Goal: Task Accomplishment & Management: Use online tool/utility

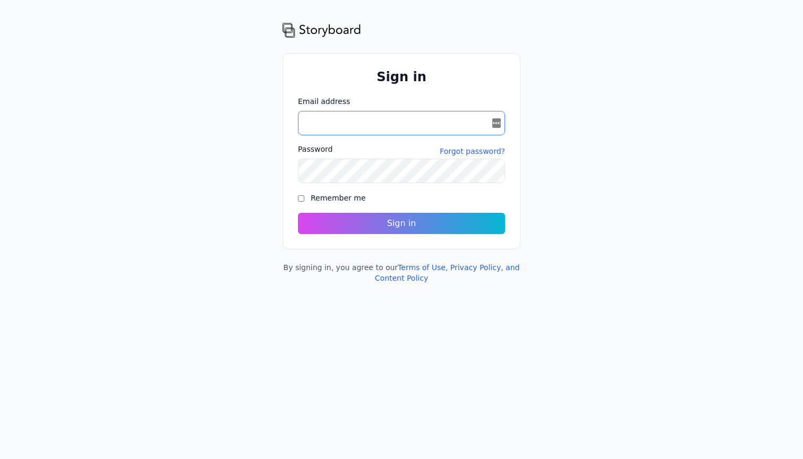
type input "**********"
click at [401, 224] on button "Sign in" at bounding box center [401, 223] width 207 height 21
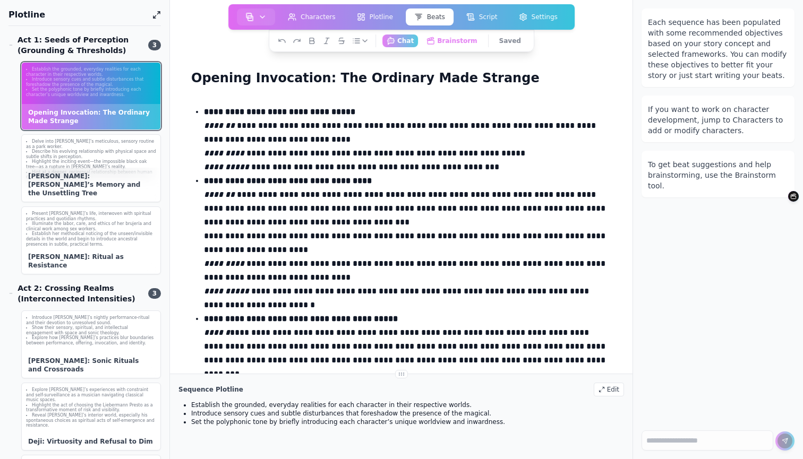
click at [26, 18] on h1 "Plotline" at bounding box center [78, 14] width 140 height 13
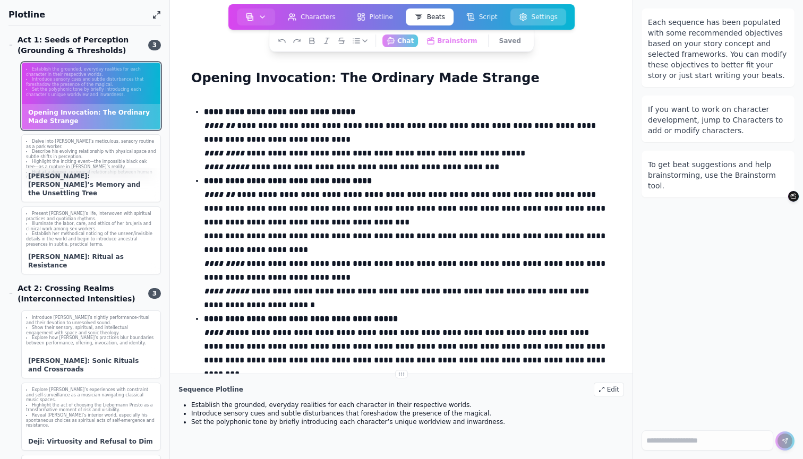
click at [550, 16] on button "Settings" at bounding box center [538, 16] width 56 height 17
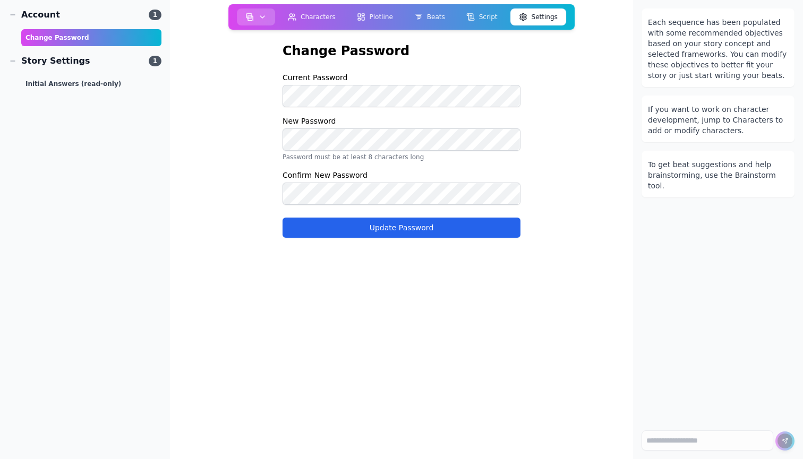
click at [257, 16] on button "button" at bounding box center [256, 16] width 38 height 17
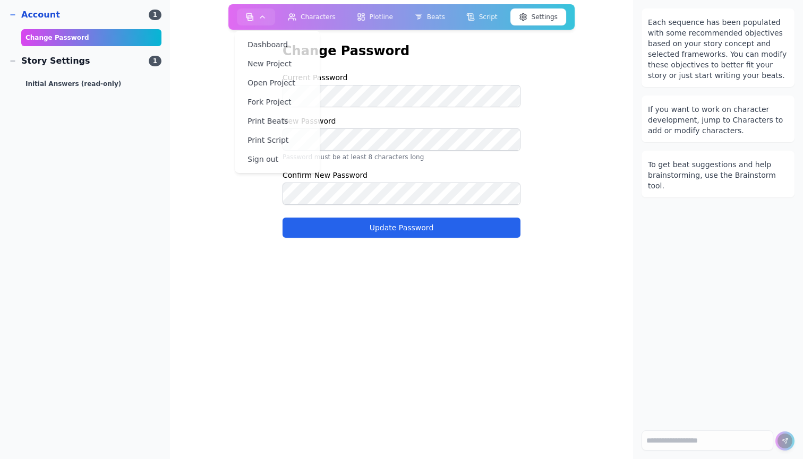
click at [159, 11] on span "1" at bounding box center [155, 15] width 13 height 11
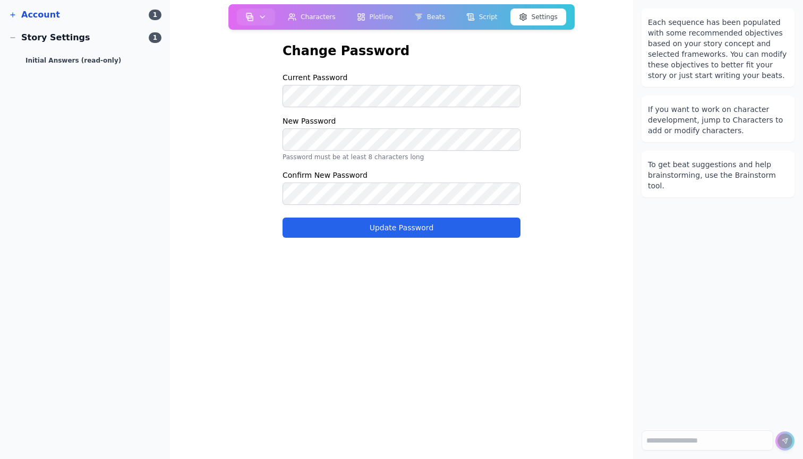
click at [157, 14] on span "1" at bounding box center [155, 15] width 13 height 11
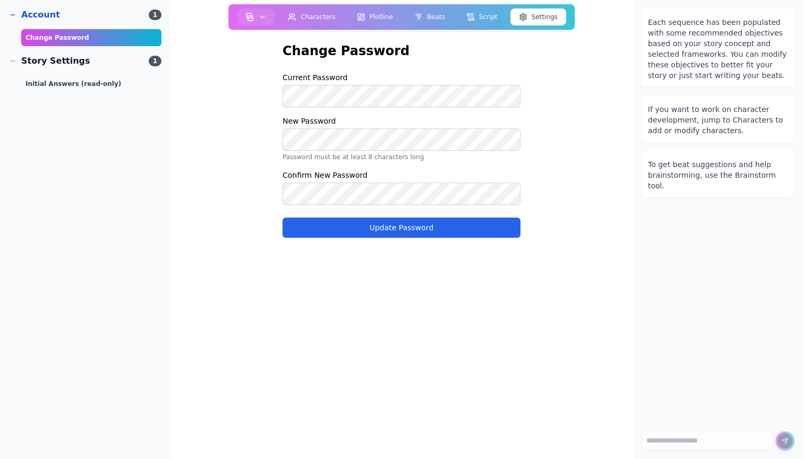
click at [40, 18] on div "Account" at bounding box center [34, 14] width 52 height 13
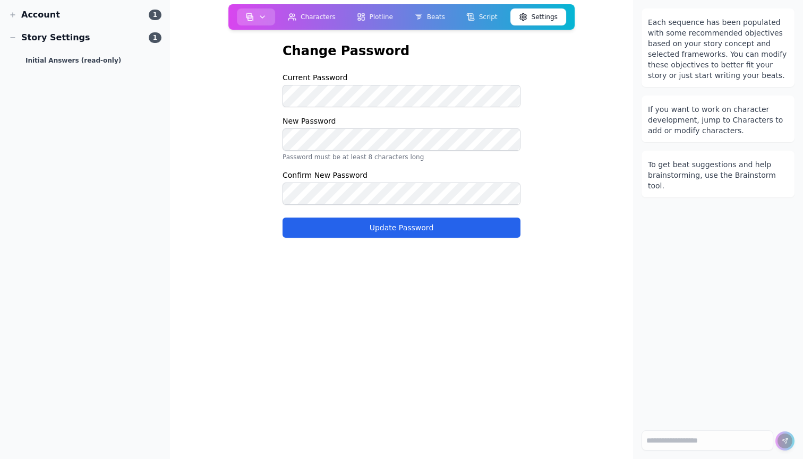
click at [260, 19] on icon "button" at bounding box center [262, 17] width 8 height 8
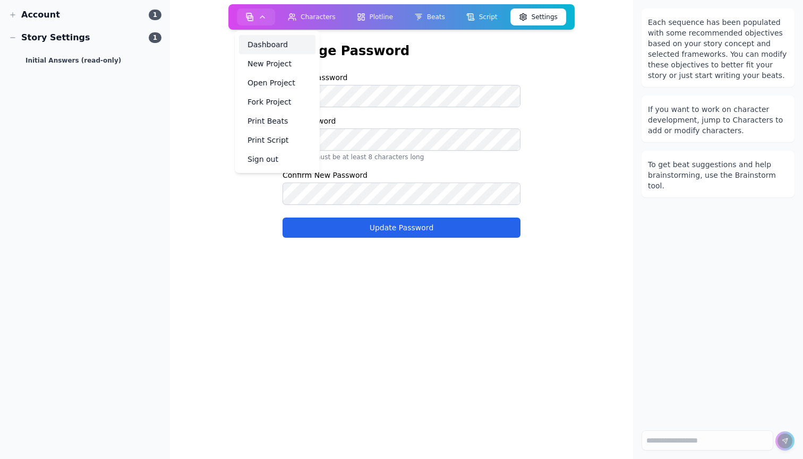
click at [263, 46] on link "Dashboard" at bounding box center [277, 44] width 76 height 19
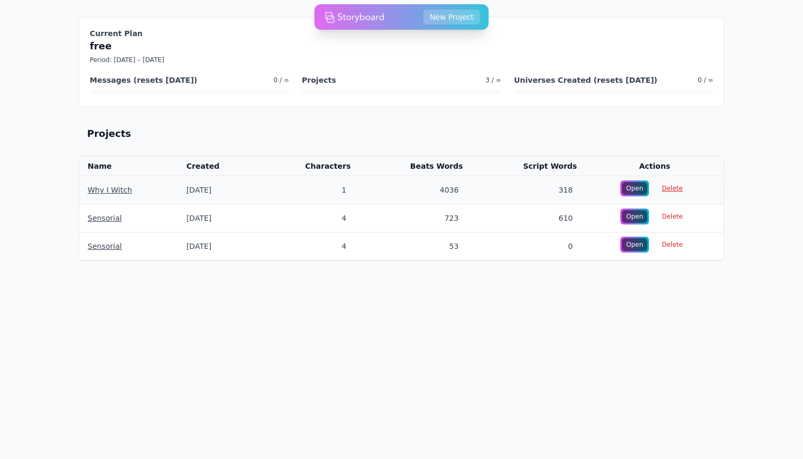
click at [670, 188] on span "Delete" at bounding box center [671, 188] width 33 height 15
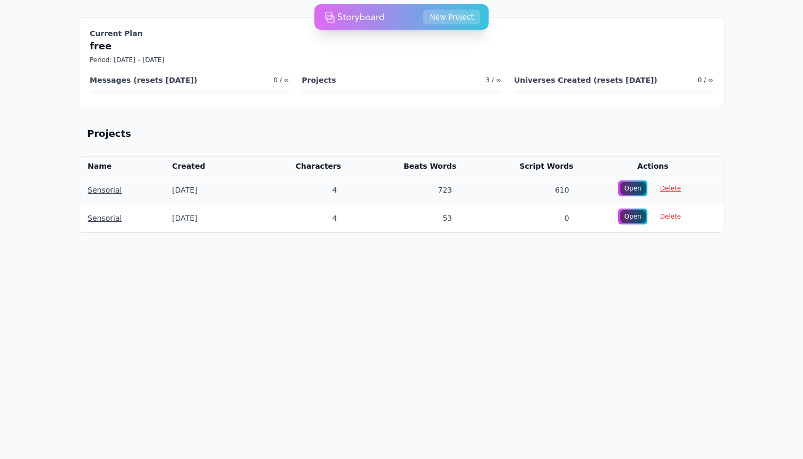
click at [662, 187] on span "Delete" at bounding box center [670, 188] width 33 height 15
click at [665, 191] on span "Delete" at bounding box center [670, 188] width 33 height 15
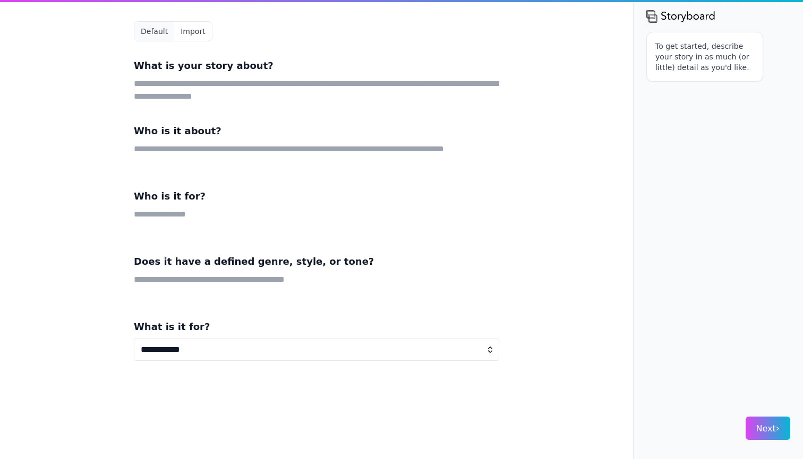
click at [190, 36] on button "Import" at bounding box center [192, 31] width 37 height 19
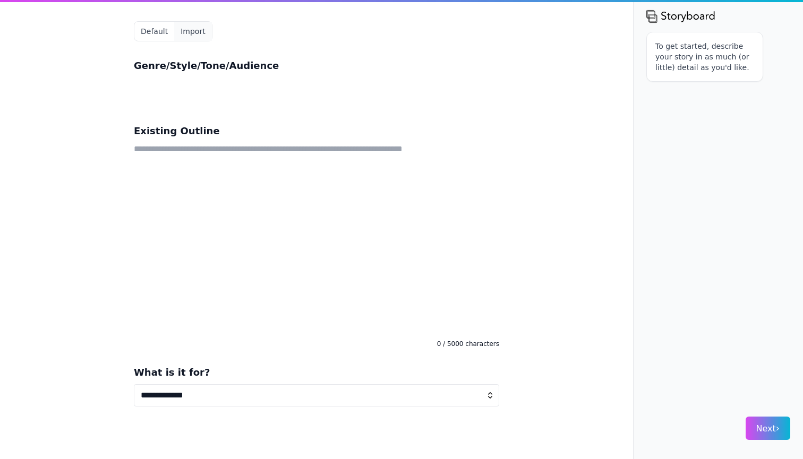
click at [264, 151] on textarea at bounding box center [316, 238] width 365 height 191
click at [193, 30] on button "Import" at bounding box center [192, 31] width 37 height 19
click at [709, 161] on div "To get started, describe your story in as much (or little) detail as you'd like." at bounding box center [718, 216] width 144 height 368
click at [700, 59] on p "To get started, describe your story in as much (or little) detail as you'd like." at bounding box center [704, 57] width 99 height 32
click at [720, 47] on p "To get started, describe your story in as much (or little) detail as you'd like." at bounding box center [704, 57] width 99 height 32
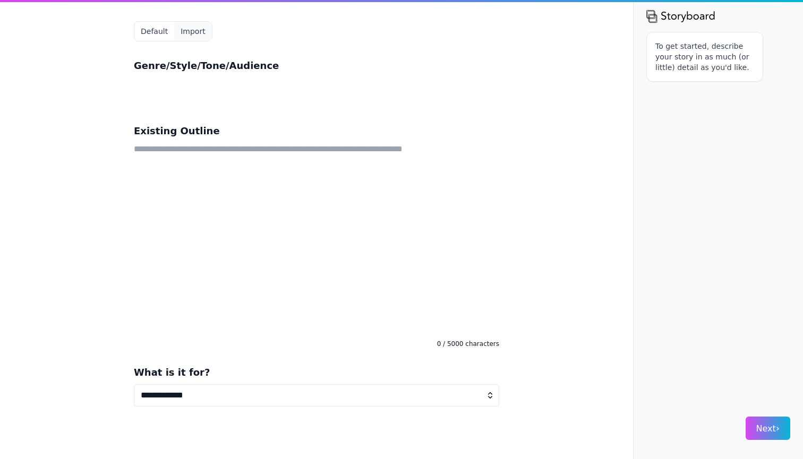
click at [656, 45] on p "To get started, describe your story in as much (or little) detail as you'd like." at bounding box center [704, 57] width 99 height 32
click at [339, 147] on textarea at bounding box center [316, 238] width 365 height 191
click at [757, 434] on button "Next ›" at bounding box center [768, 428] width 45 height 23
click at [548, 325] on div "**********" at bounding box center [401, 229] width 803 height 459
click at [701, 58] on p "To get started, describe your story in as much (or little) detail as you'd like." at bounding box center [704, 57] width 99 height 32
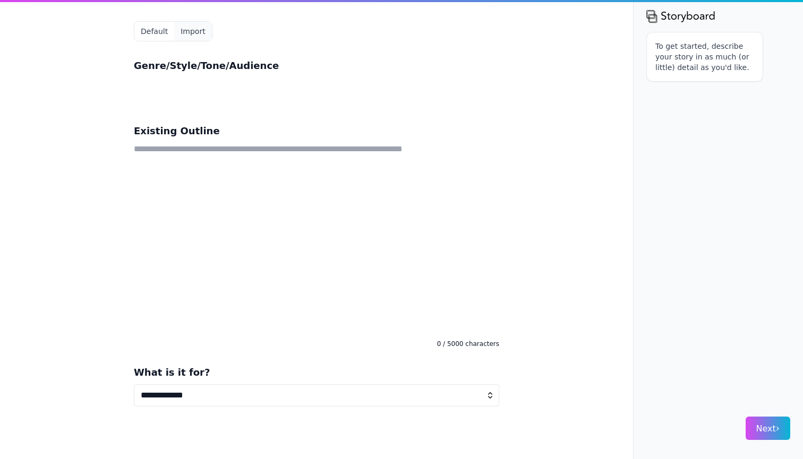
click at [275, 158] on textarea at bounding box center [316, 238] width 365 height 191
select select "**********"
click at [306, 156] on textarea at bounding box center [316, 238] width 365 height 191
click at [245, 185] on textarea at bounding box center [316, 238] width 365 height 191
paste textarea "**********"
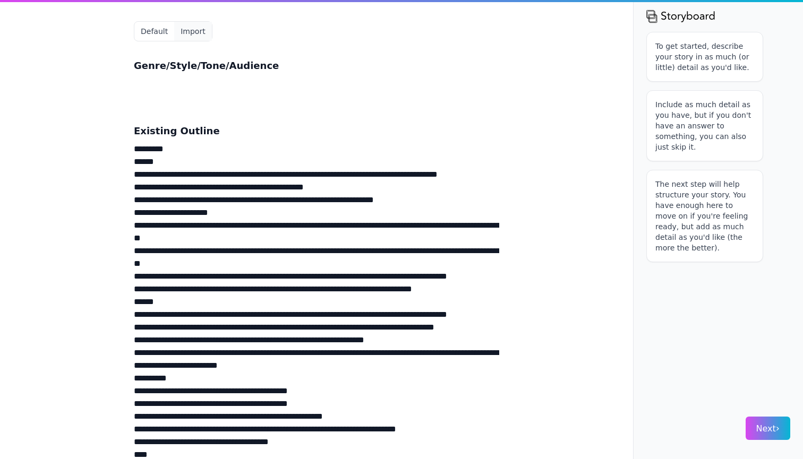
scroll to position [923, 0]
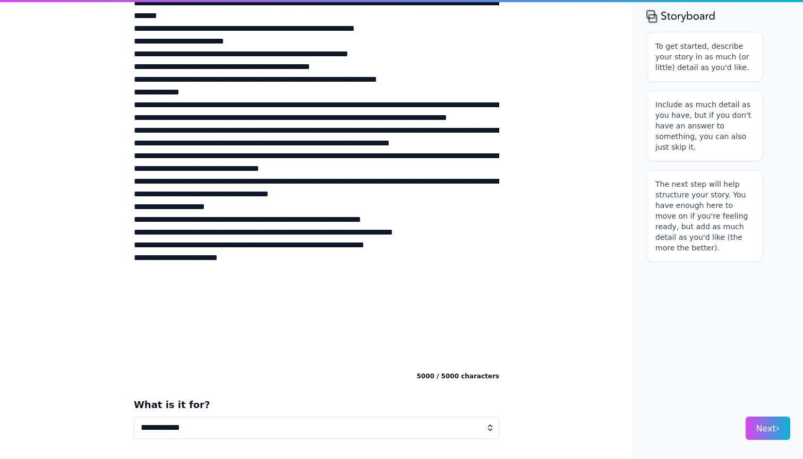
type textarea "**********"
click at [770, 429] on span "Next ›" at bounding box center [767, 429] width 23 height 10
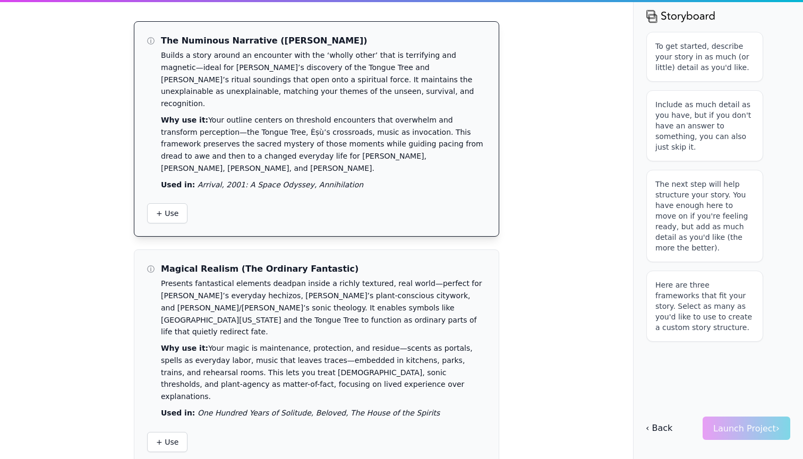
click at [370, 164] on div "ⓘ The Numinous Narrative ([PERSON_NAME]) Builds a story around an encounter wit…" at bounding box center [316, 129] width 364 height 215
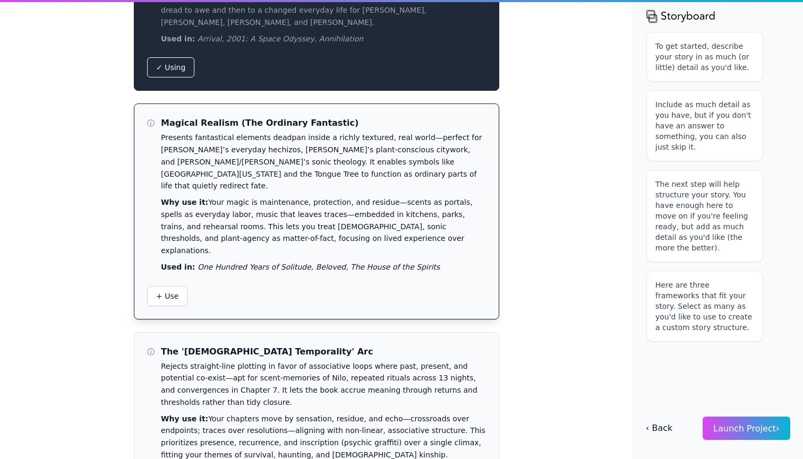
scroll to position [169, 0]
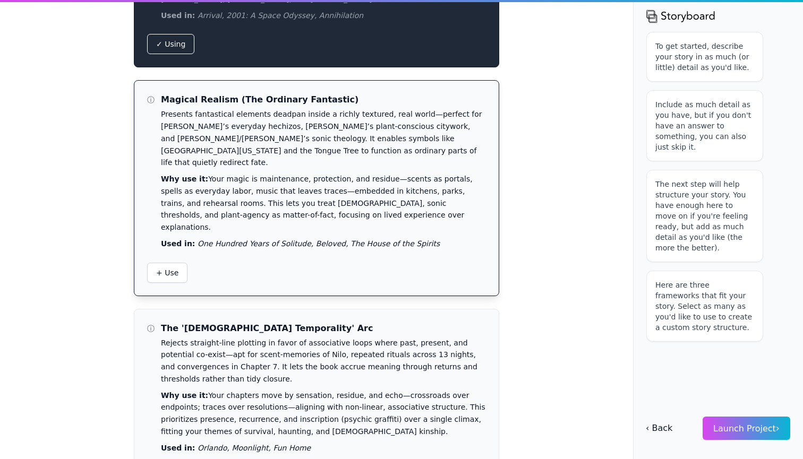
click at [361, 115] on p "Presents fantastical elements deadpan inside a richly textured, real world—perf…" at bounding box center [323, 138] width 325 height 61
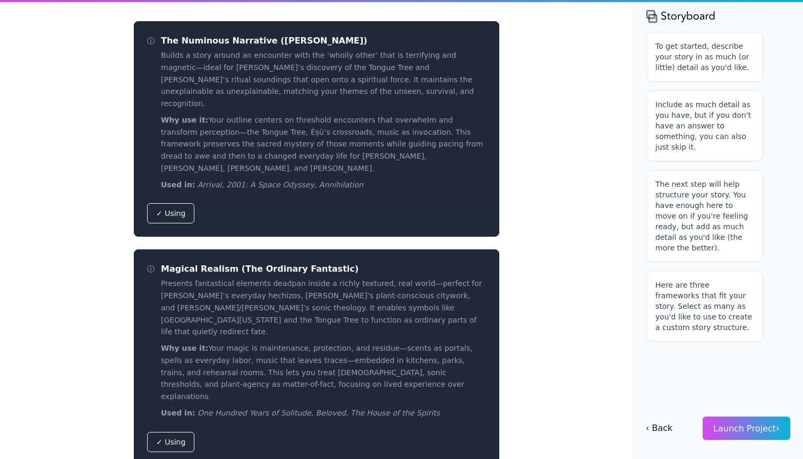
scroll to position [0, 0]
click at [426, 179] on p "Used in: Arrival, 2001: A Space Odyssey, Annihilation" at bounding box center [323, 185] width 325 height 12
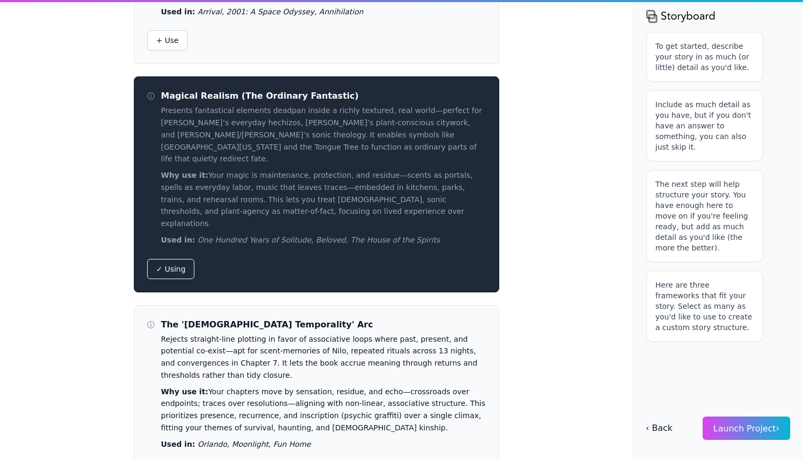
scroll to position [173, 0]
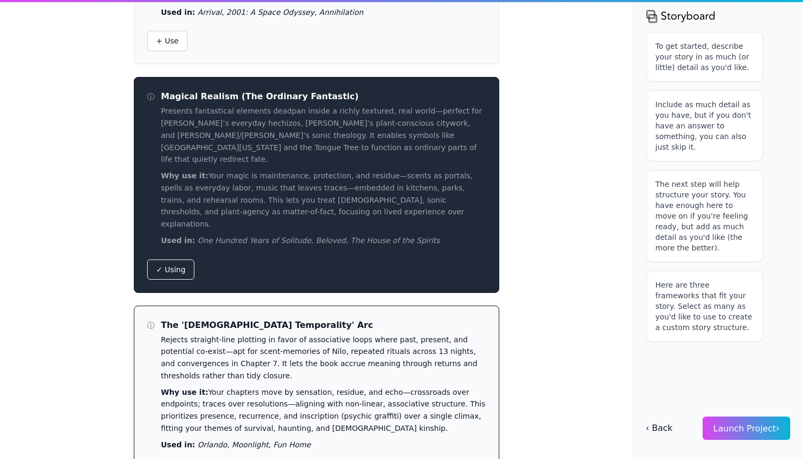
click at [338, 439] on p "Used in: [GEOGRAPHIC_DATA], Moonlight, Fun Home" at bounding box center [323, 445] width 325 height 12
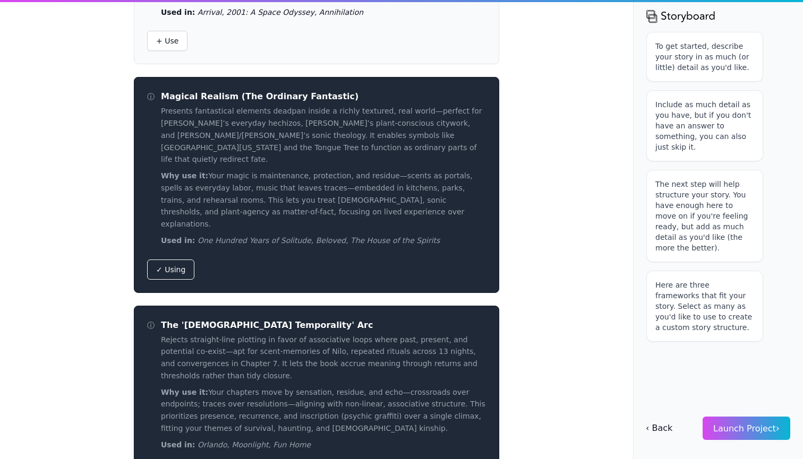
click at [425, 326] on div "The '[DEMOGRAPHIC_DATA] Temporality' Arc Rejects straight-line plotting in favo…" at bounding box center [323, 385] width 325 height 132
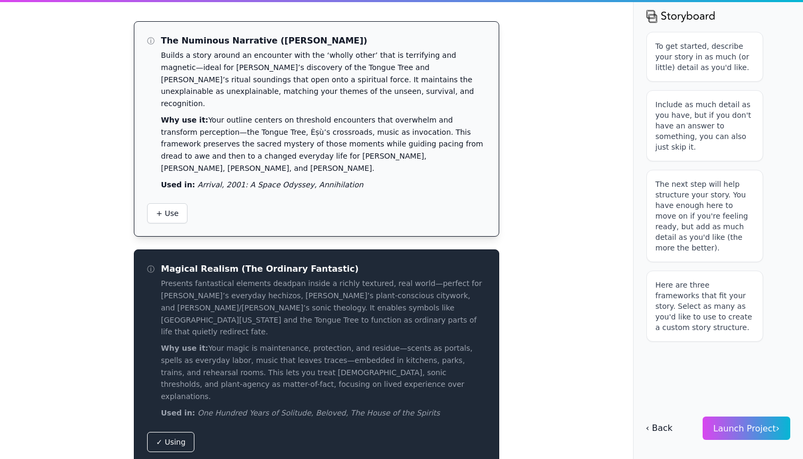
scroll to position [0, 0]
click at [309, 62] on p "Builds a story around an encounter with the ‘wholly other’ that is terrifying a…" at bounding box center [323, 79] width 325 height 61
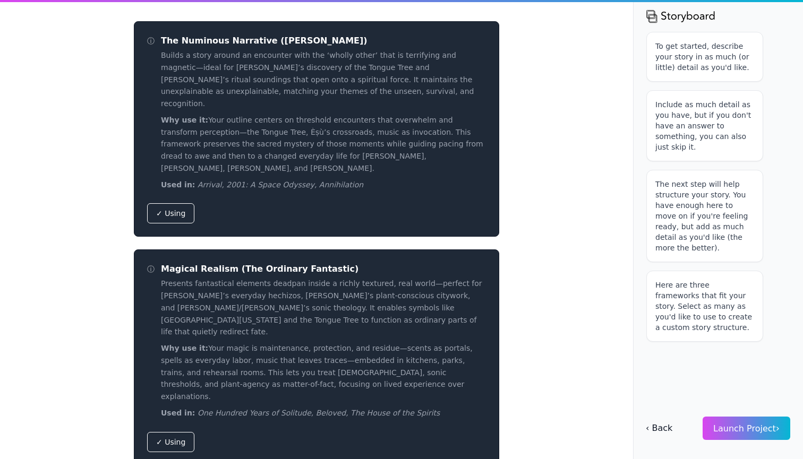
click at [735, 430] on span "Launch Project ›" at bounding box center [746, 429] width 66 height 10
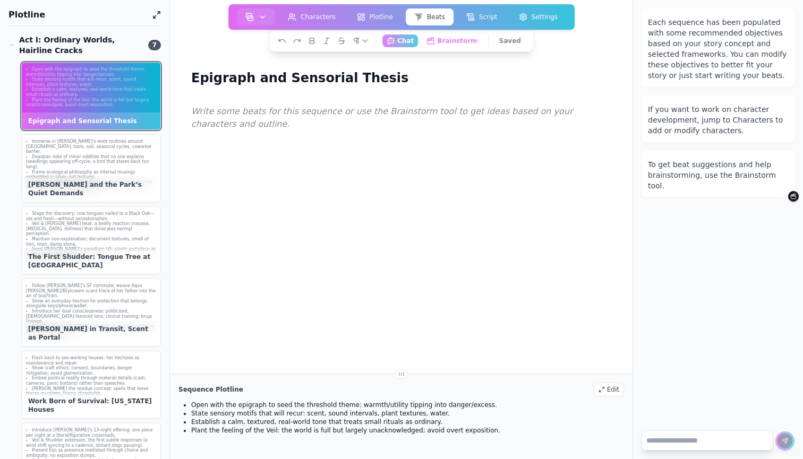
click at [718, 441] on textarea at bounding box center [707, 441] width 132 height 20
type textarea "**********"
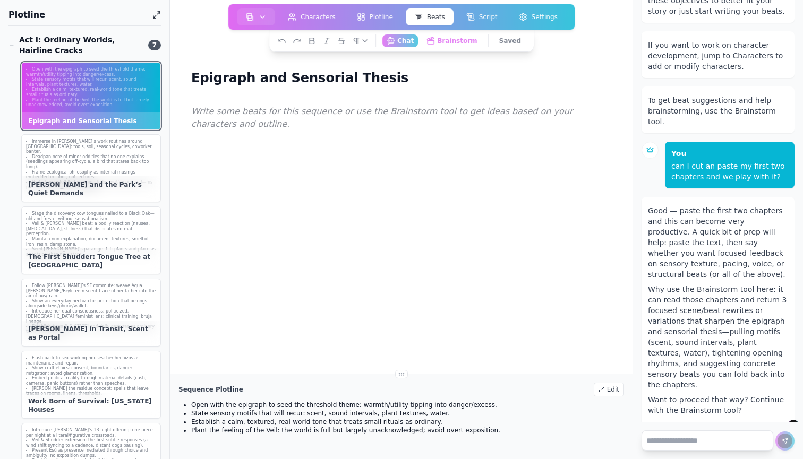
click at [699, 447] on textarea at bounding box center [707, 441] width 132 height 20
paste textarea "**********"
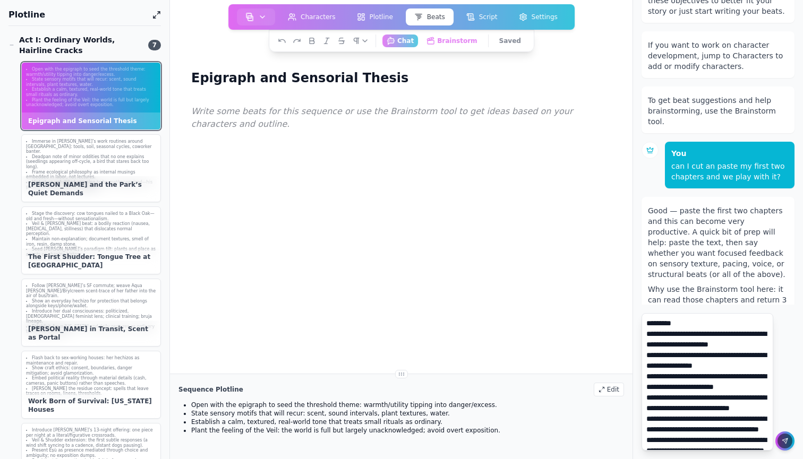
scroll to position [31775, 0]
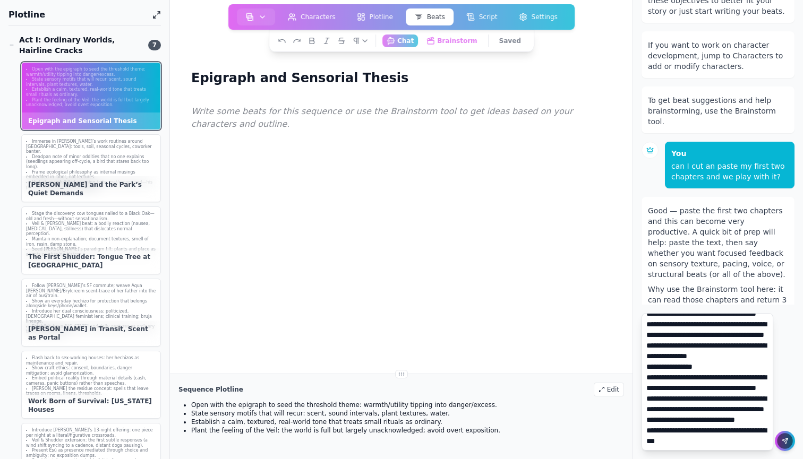
type textarea "**********"
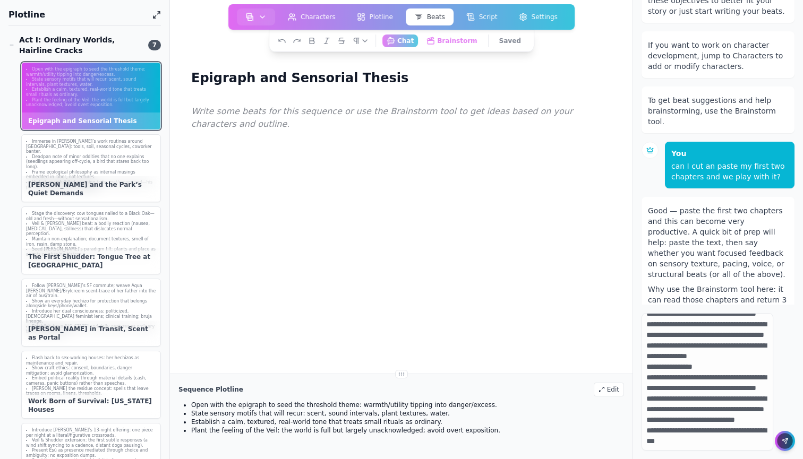
click at [787, 445] on div at bounding box center [784, 440] width 15 height 15
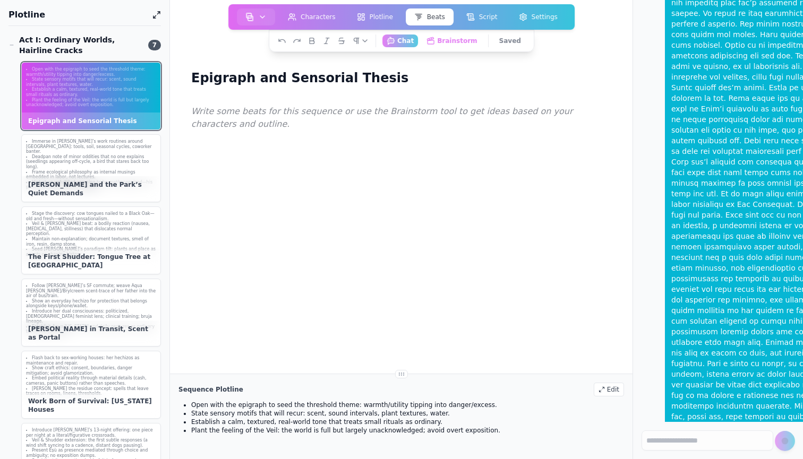
scroll to position [11746, 0]
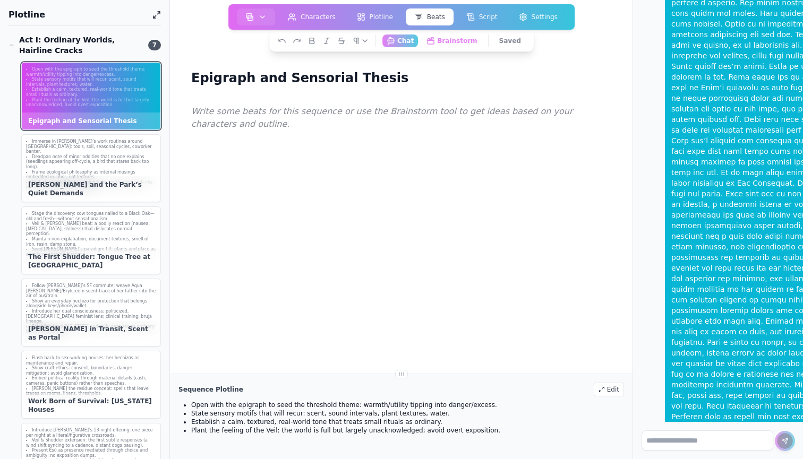
click at [713, 444] on textarea at bounding box center [707, 441] width 132 height 20
type textarea "***"
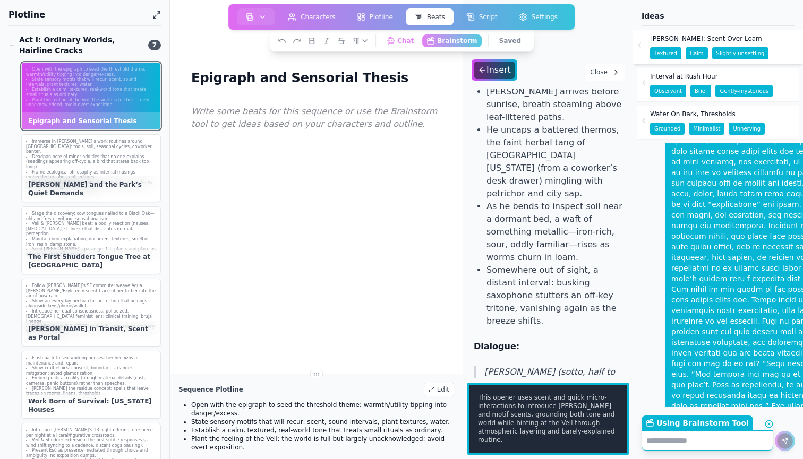
scroll to position [12182, 0]
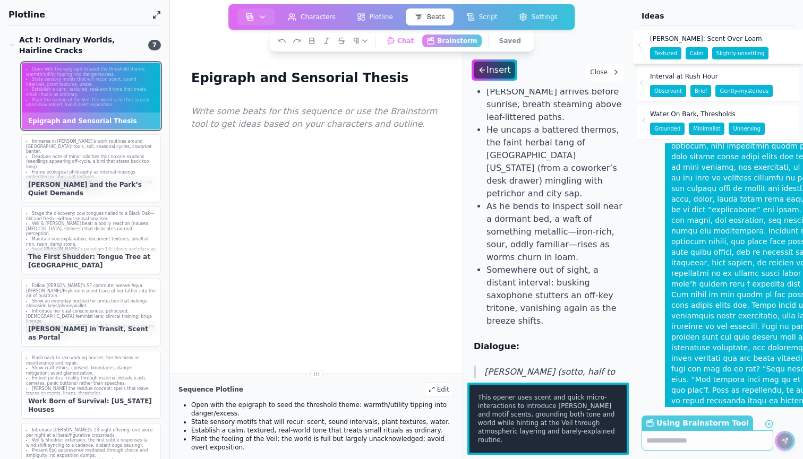
click at [686, 79] on span "Interval at Rush Hour" at bounding box center [684, 76] width 68 height 8
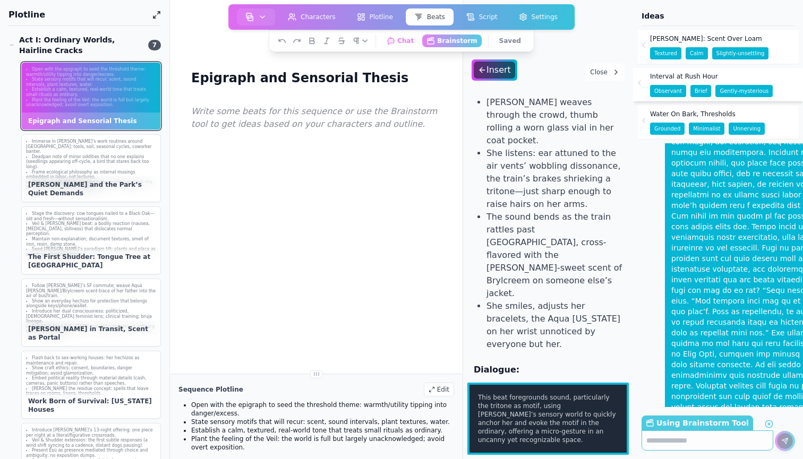
scroll to position [12260, 0]
click at [692, 117] on span "Water On Bark, Thresholds" at bounding box center [692, 114] width 85 height 8
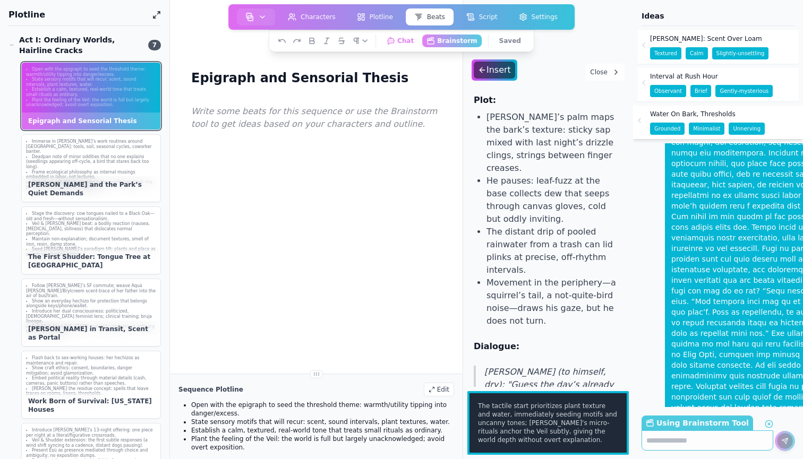
scroll to position [0, 0]
